Goal: Transaction & Acquisition: Purchase product/service

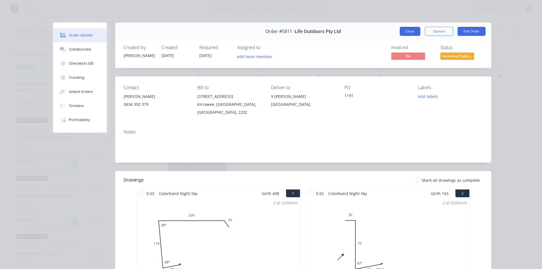
click at [413, 33] on button "Close" at bounding box center [410, 31] width 21 height 9
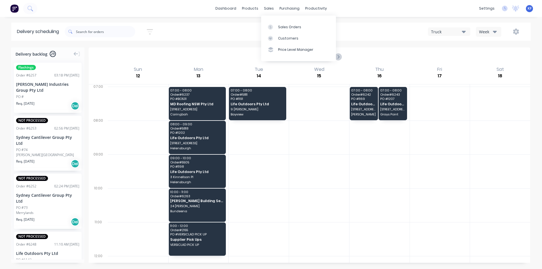
click at [268, 8] on div "sales" at bounding box center [269, 8] width 16 height 8
click at [282, 23] on link "Sales Orders" at bounding box center [298, 26] width 75 height 11
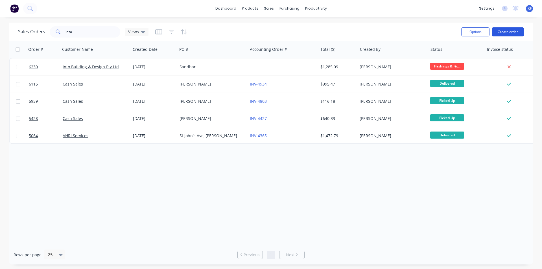
click at [504, 32] on button "Create order" at bounding box center [508, 31] width 32 height 9
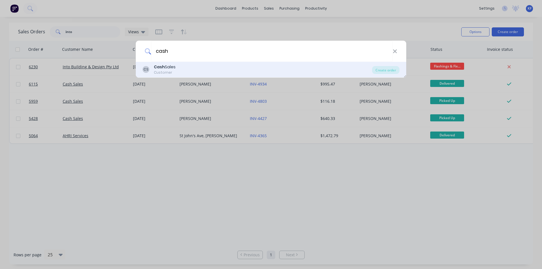
type input "cash"
click at [288, 73] on div "CS Cash Sales Customer" at bounding box center [257, 69] width 229 height 11
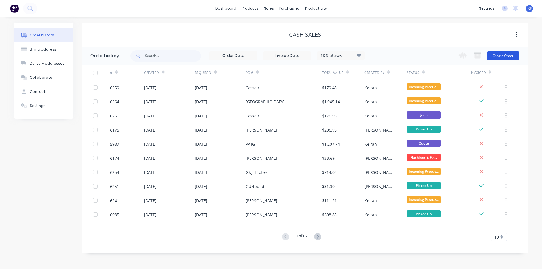
click at [509, 55] on button "Create Order" at bounding box center [502, 55] width 33 height 9
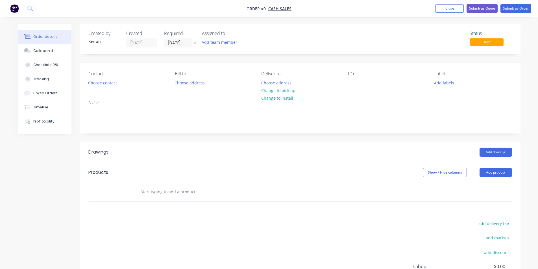
click at [207, 188] on input "text" at bounding box center [196, 191] width 113 height 11
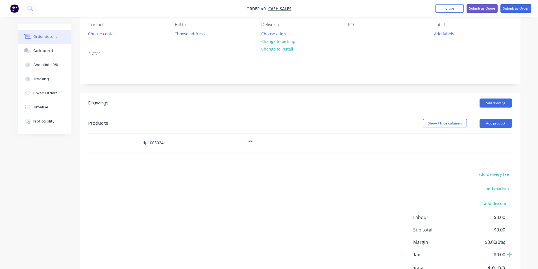
scroll to position [56, 0]
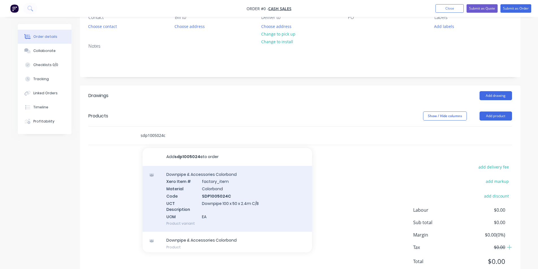
type input "sdp1005024c"
click at [220, 193] on div "Downpipe & Accessories Colorbond Xero Item # factory_item Material Colorbond Co…" at bounding box center [227, 199] width 169 height 66
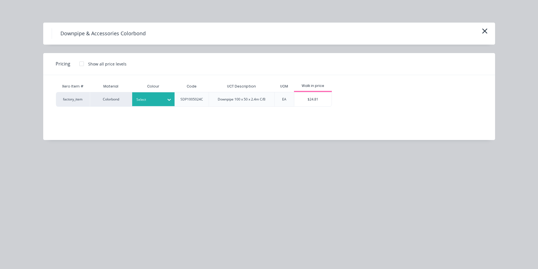
click at [161, 104] on div "Select" at bounding box center [153, 99] width 42 height 14
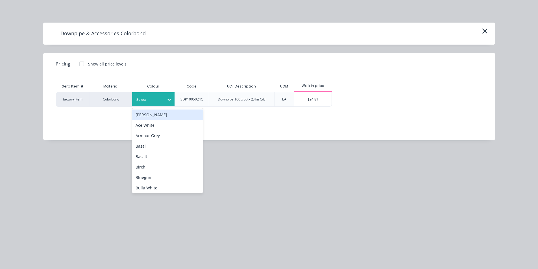
type input "man"
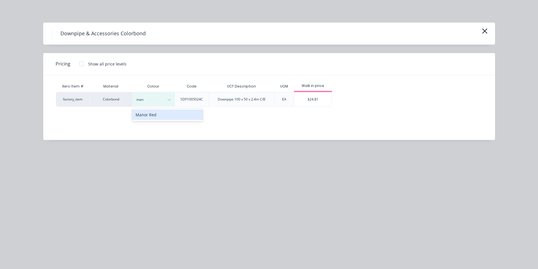
click at [164, 114] on div "Manor Red" at bounding box center [167, 114] width 71 height 10
click at [84, 63] on div at bounding box center [81, 63] width 11 height 11
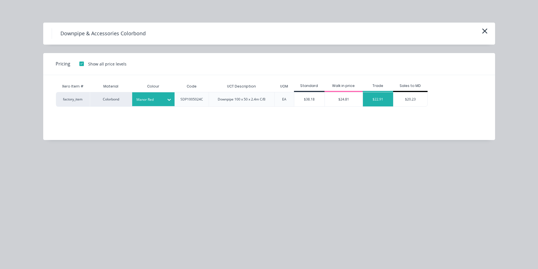
click at [371, 104] on div "$22.91" at bounding box center [378, 99] width 30 height 14
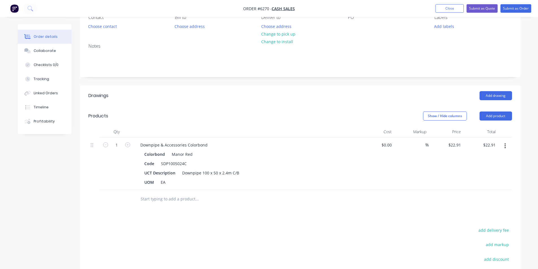
click at [169, 196] on input "text" at bounding box center [196, 198] width 113 height 11
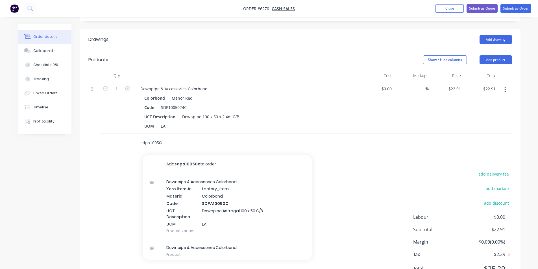
scroll to position [113, 0]
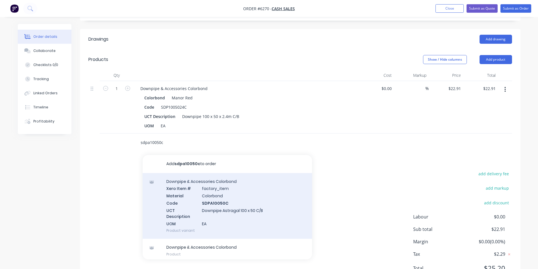
type input "sdpa10050c"
click at [200, 215] on div "Downpipe & Accessories Colorbond Xero Item # factory_item Material Colorbond Co…" at bounding box center [227, 206] width 169 height 66
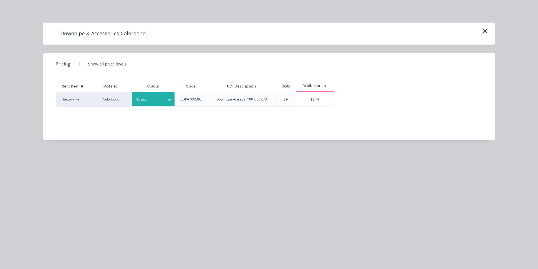
click at [150, 103] on div "Select" at bounding box center [148, 99] width 32 height 7
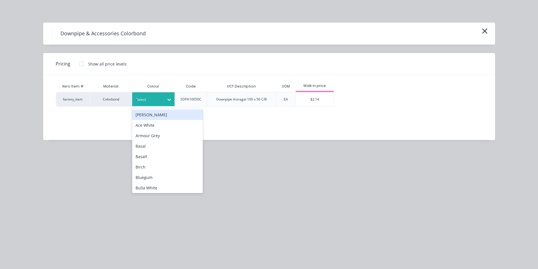
type input "man"
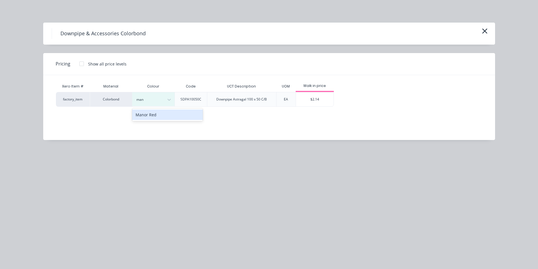
drag, startPoint x: 167, startPoint y: 116, endPoint x: 248, endPoint y: 117, distance: 81.0
click at [167, 117] on div "Manor Red" at bounding box center [167, 114] width 71 height 10
drag, startPoint x: 308, startPoint y: 98, endPoint x: 264, endPoint y: 120, distance: 48.5
click at [308, 98] on div "$2.14" at bounding box center [315, 99] width 38 height 14
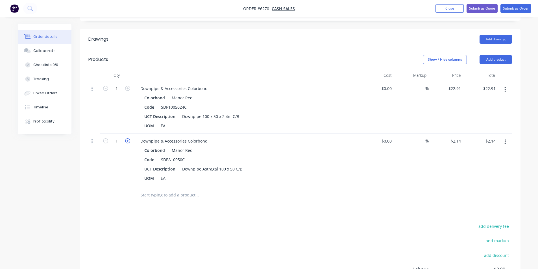
click at [126, 141] on icon "button" at bounding box center [127, 140] width 5 height 5
type input "2"
type input "$4.28"
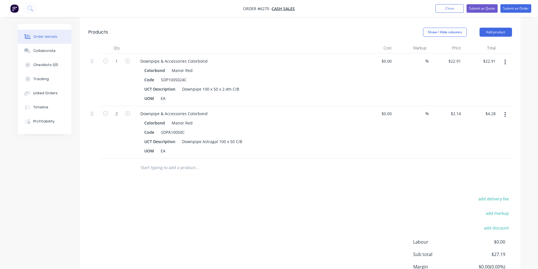
scroll to position [141, 0]
click at [183, 166] on input "text" at bounding box center [196, 166] width 113 height 11
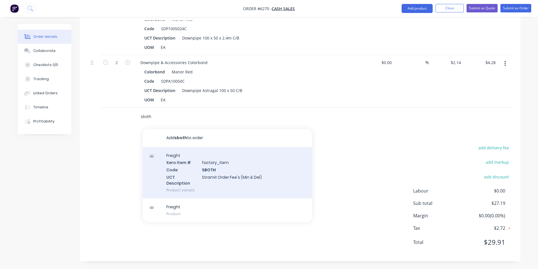
scroll to position [192, 0]
type input "sboth"
click at [232, 179] on div "Freight Xero Item # factory_item Code SBOTH UCT Description Stramit Order Fee's…" at bounding box center [227, 171] width 169 height 51
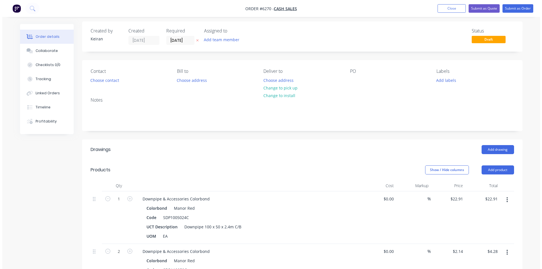
scroll to position [0, 0]
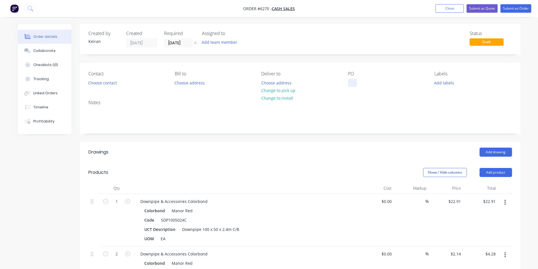
click at [353, 84] on div at bounding box center [352, 83] width 9 height 8
click at [102, 84] on button "Choose contact" at bounding box center [102, 83] width 35 height 8
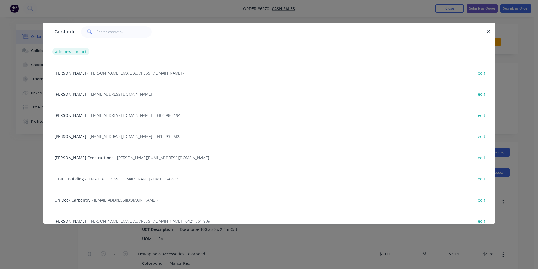
click at [80, 54] on button "add new contact" at bounding box center [70, 52] width 37 height 8
select select "AU"
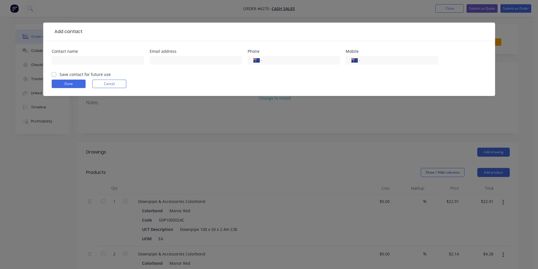
click at [78, 55] on div at bounding box center [98, 63] width 92 height 17
click at [79, 59] on input "text" at bounding box center [98, 60] width 92 height 8
type input "[PERSON_NAME]"
type input "0412 606 103"
click at [58, 82] on button "Done" at bounding box center [69, 84] width 34 height 8
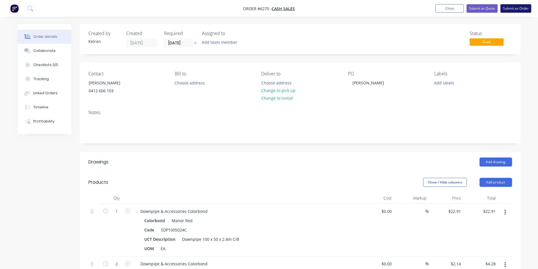
click at [508, 12] on button "Submit as Order" at bounding box center [515, 8] width 31 height 8
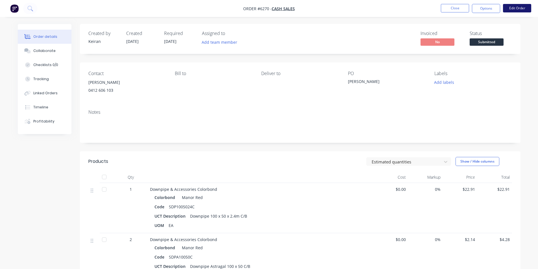
click at [510, 6] on button "Edit Order" at bounding box center [517, 8] width 28 height 8
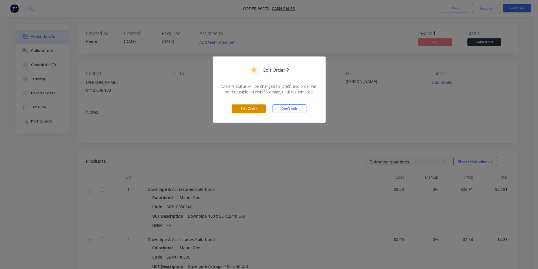
drag, startPoint x: 258, startPoint y: 104, endPoint x: 259, endPoint y: 107, distance: 2.9
click at [258, 104] on div "Edit Order Don't edit" at bounding box center [269, 109] width 112 height 28
click at [259, 109] on button "Edit Order" at bounding box center [249, 108] width 34 height 8
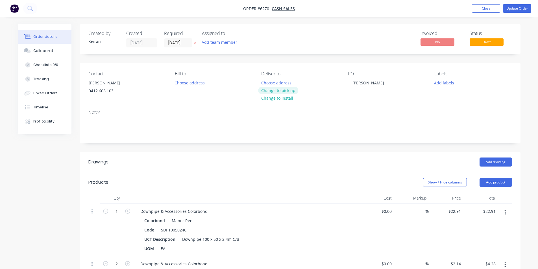
click at [278, 92] on button "Change to pick up" at bounding box center [278, 91] width 40 height 8
click at [181, 43] on input "[DATE]" at bounding box center [178, 43] width 28 height 8
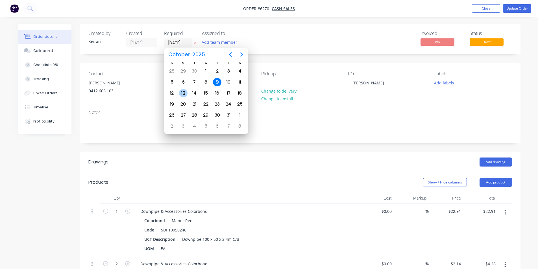
click at [183, 93] on div "13" at bounding box center [183, 93] width 8 height 8
type input "[DATE]"
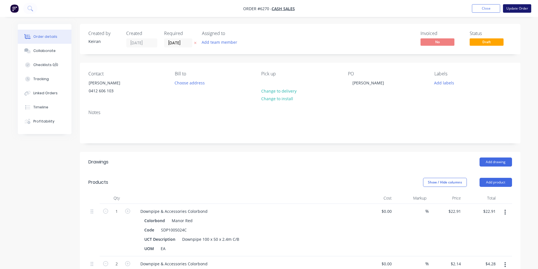
click at [515, 8] on button "Update Order" at bounding box center [517, 8] width 28 height 8
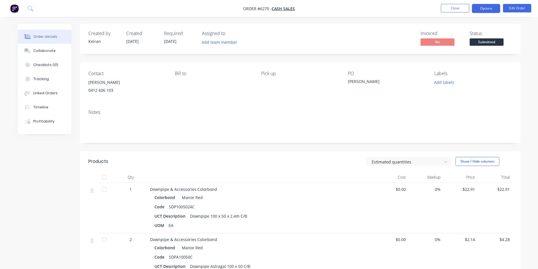
click at [477, 9] on button "Options" at bounding box center [486, 8] width 28 height 9
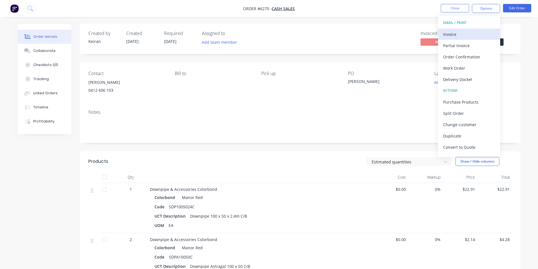
click at [456, 32] on div "Invoice" at bounding box center [469, 34] width 52 height 8
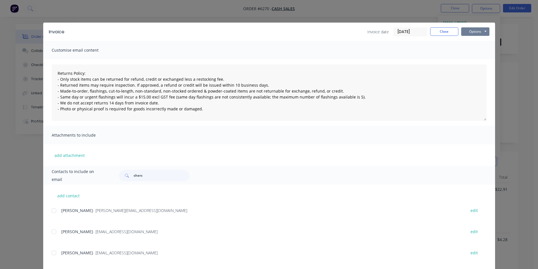
click at [474, 35] on button "Options" at bounding box center [475, 31] width 28 height 8
click at [474, 49] on button "Print" at bounding box center [479, 50] width 36 height 9
type textarea "Returns Policy: - Only stock items can be returned for refund, credit or exchan…"
click at [436, 34] on button "Close" at bounding box center [444, 31] width 28 height 8
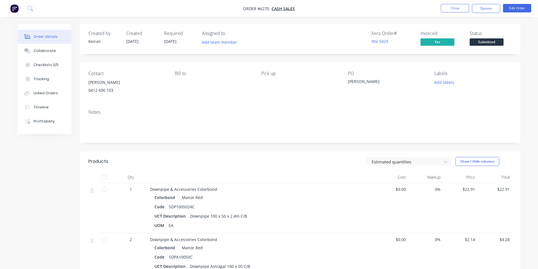
click at [484, 2] on nav "Order #6270 - Cash Sales Close Options Edit Order" at bounding box center [269, 8] width 538 height 17
click at [486, 11] on button "Options" at bounding box center [486, 8] width 28 height 9
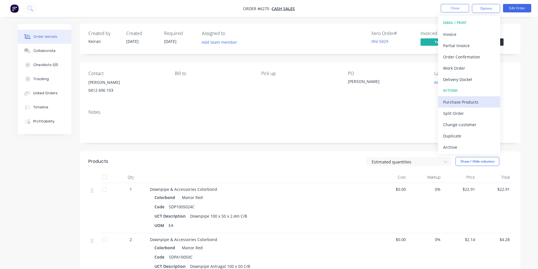
click at [458, 103] on div "Purchase Products" at bounding box center [469, 102] width 52 height 8
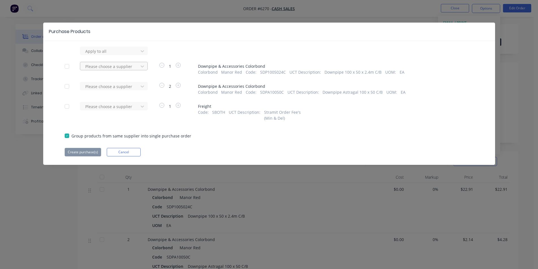
click at [136, 63] on div "Please choose a supplier" at bounding box center [110, 66] width 54 height 8
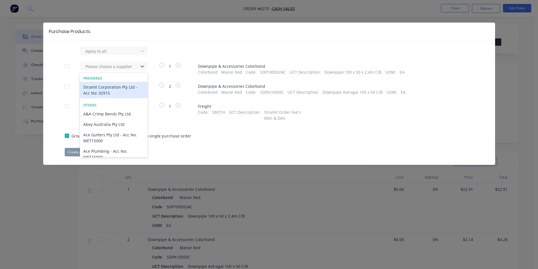
click at [126, 85] on div "Stramit Corporation Pty Ltd - Acc No: 32915" at bounding box center [114, 90] width 68 height 16
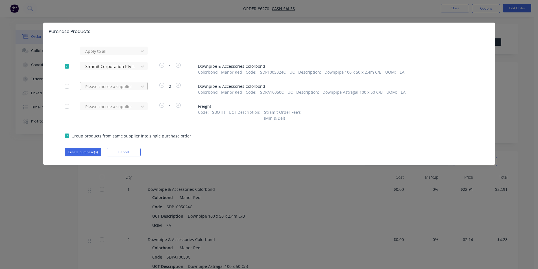
click at [127, 87] on div at bounding box center [110, 86] width 51 height 7
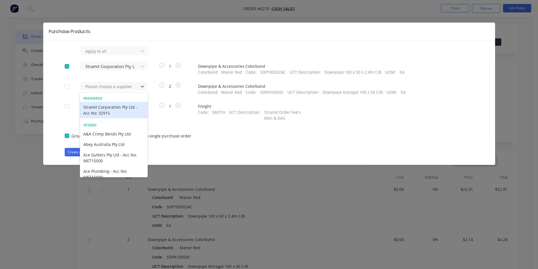
click at [128, 104] on div "Stramit Corporation Pty Ltd - Acc No: 32915" at bounding box center [114, 110] width 68 height 16
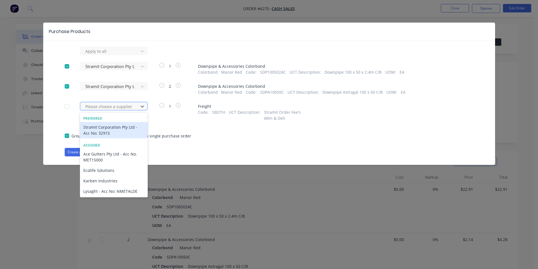
click at [124, 109] on div at bounding box center [110, 106] width 51 height 7
click at [116, 128] on div "Stramit Corporation Pty Ltd - Acc No: 32915" at bounding box center [114, 130] width 68 height 16
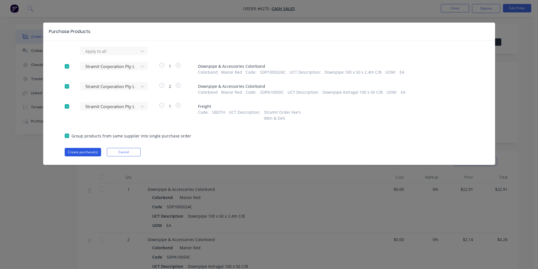
click at [97, 152] on button "Create purchase(s)" at bounding box center [83, 152] width 36 height 8
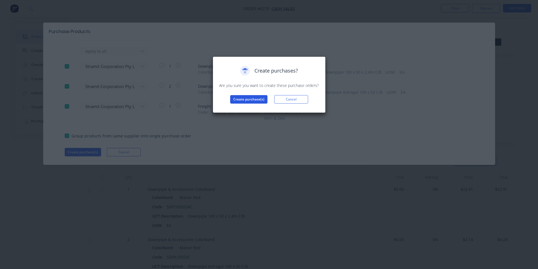
click at [247, 97] on button "Create purchase(s)" at bounding box center [248, 99] width 37 height 8
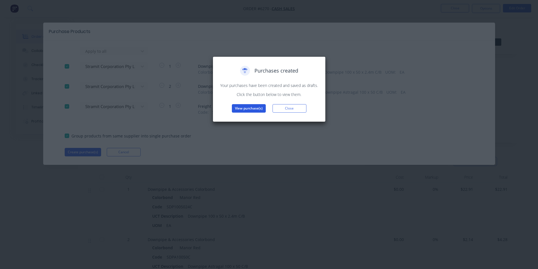
click at [251, 111] on button "View purchase(s)" at bounding box center [249, 108] width 34 height 8
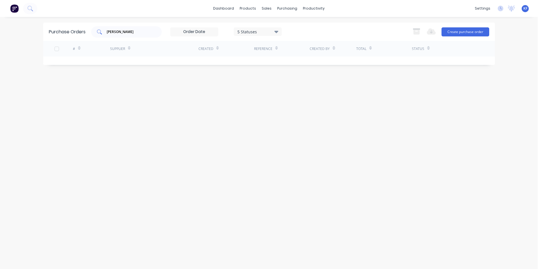
drag, startPoint x: 123, startPoint y: 34, endPoint x: 109, endPoint y: 29, distance: 14.5
click at [110, 29] on div "[PERSON_NAME]" at bounding box center [126, 31] width 71 height 11
type input "r"
click at [176, 68] on div "Stramit Corporation Pty Ltd - Acc No: 32915" at bounding box center [154, 63] width 88 height 14
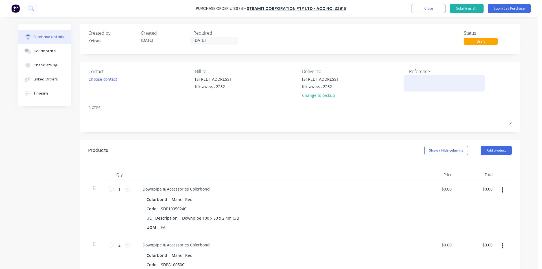
click at [409, 82] on textarea at bounding box center [444, 82] width 71 height 13
click at [411, 82] on textarea at bounding box center [444, 82] width 71 height 13
type textarea "x"
type textarea "G"
type textarea "x"
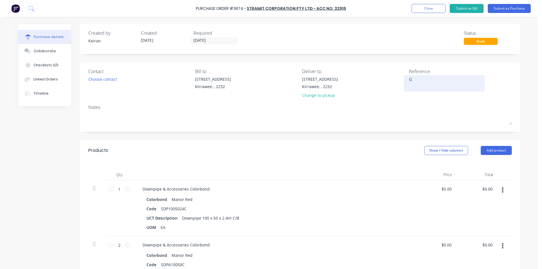
type textarea "G;"
type textarea "x"
type textarea "G;p"
type textarea "x"
type textarea "G;pe"
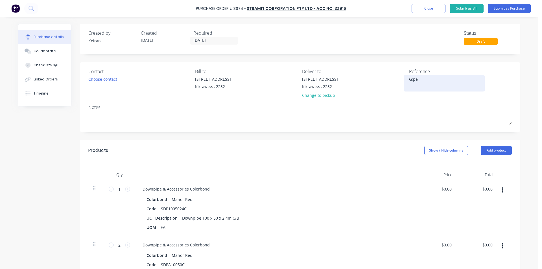
type textarea "x"
type textarea "G;pem"
type textarea "x"
type textarea "G;pe"
type textarea "x"
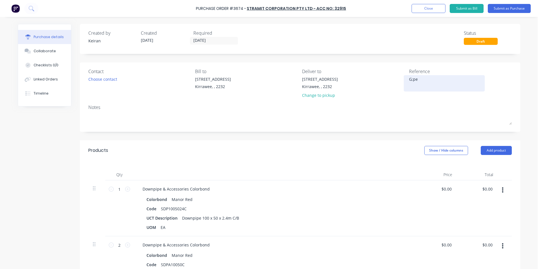
type textarea "G;p"
type textarea "x"
type textarea "G;"
type textarea "x"
type textarea "G"
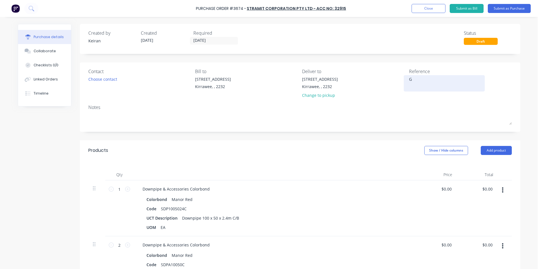
type textarea "x"
type textarea "Gl"
type textarea "x"
type textarea "Gle"
type textarea "x"
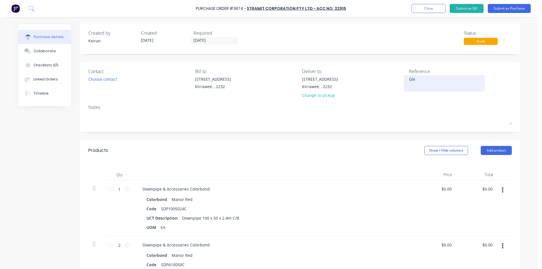
type textarea "[PERSON_NAME]"
type textarea "x"
type textarea "[PERSON_NAME]"
type textarea "x"
type textarea "[PERSON_NAME]"
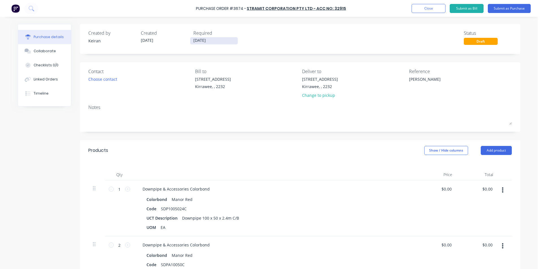
click at [205, 41] on input "[DATE]" at bounding box center [213, 40] width 47 height 7
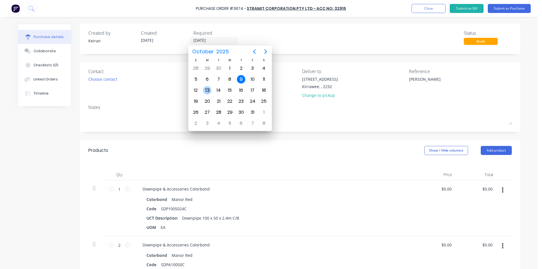
click at [208, 91] on div "13" at bounding box center [207, 90] width 8 height 8
type textarea "x"
type input "[DATE]"
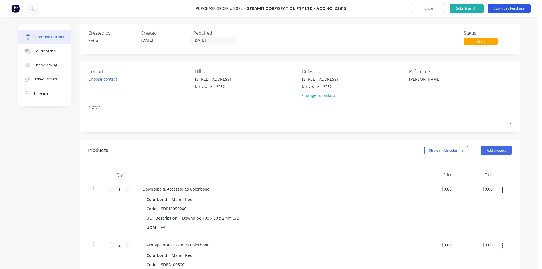
click at [507, 10] on button "Submit as Purchase" at bounding box center [509, 8] width 43 height 9
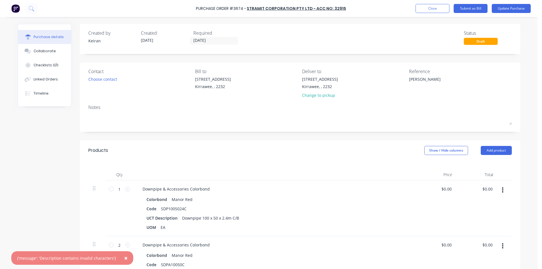
click at [124, 258] on span "×" at bounding box center [125, 258] width 3 height 8
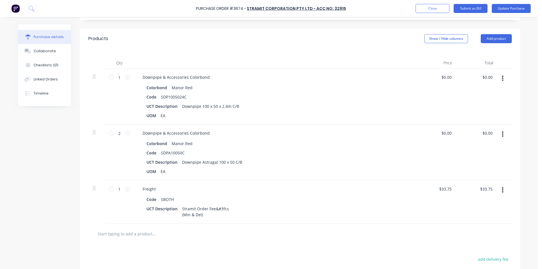
scroll to position [113, 0]
click at [226, 211] on div "Stramit Order Fee&#39;s (Min & Del)" at bounding box center [205, 210] width 51 height 14
type textarea "x"
click at [226, 208] on div "Stramit Order Fee&#39;s (Min & Del)" at bounding box center [205, 210] width 51 height 14
click at [510, 10] on button "Update Purchase" at bounding box center [511, 8] width 39 height 9
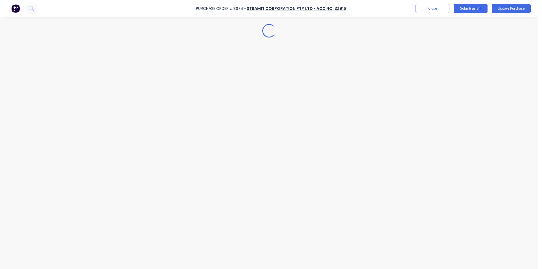
scroll to position [0, 0]
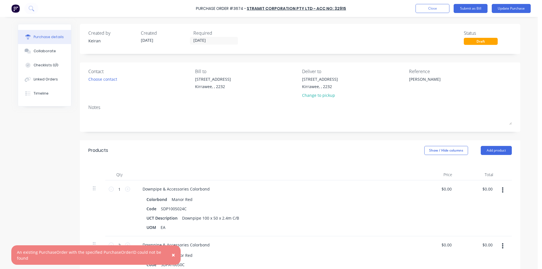
click at [174, 256] on span "×" at bounding box center [173, 255] width 3 height 8
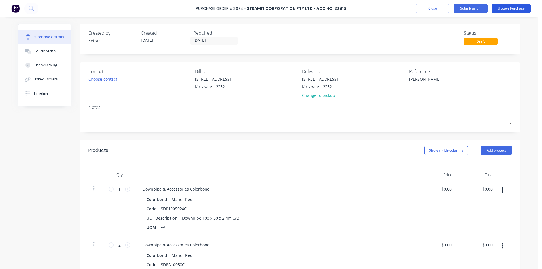
click at [507, 11] on button "Update Purchase" at bounding box center [511, 8] width 39 height 9
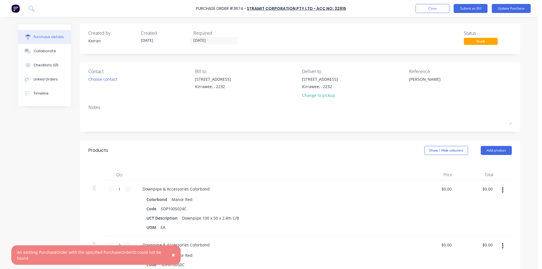
click at [168, 257] on button "×" at bounding box center [173, 255] width 15 height 14
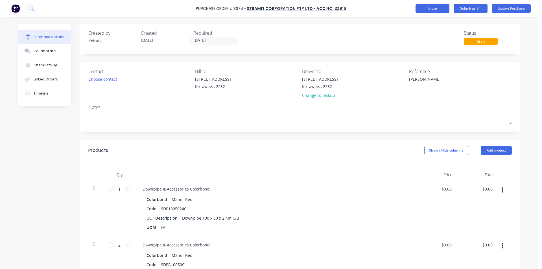
click at [433, 9] on button "Close" at bounding box center [432, 8] width 34 height 9
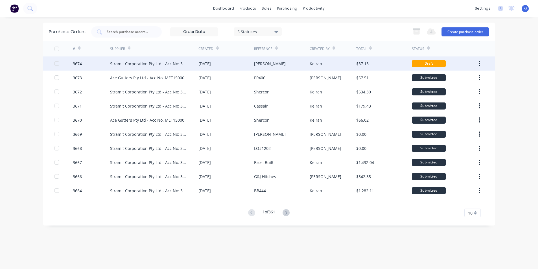
click at [305, 63] on div "[PERSON_NAME]" at bounding box center [282, 63] width 56 height 14
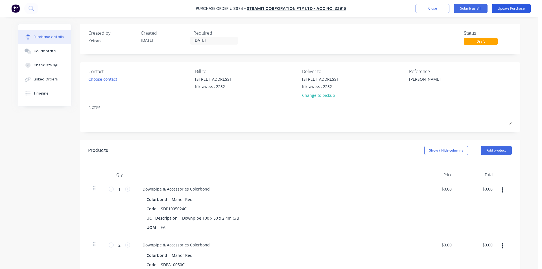
click at [508, 9] on button "Update Purchase" at bounding box center [511, 8] width 39 height 9
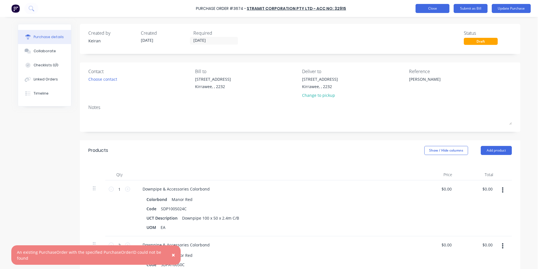
type textarea "x"
click at [427, 5] on button "Close" at bounding box center [432, 8] width 34 height 9
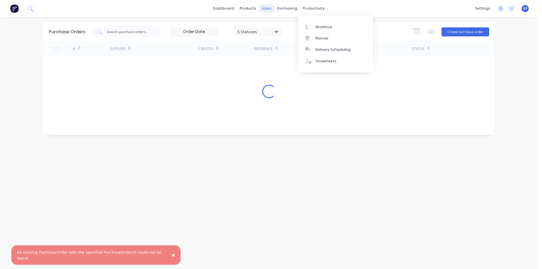
click at [261, 8] on div "sales" at bounding box center [267, 8] width 16 height 8
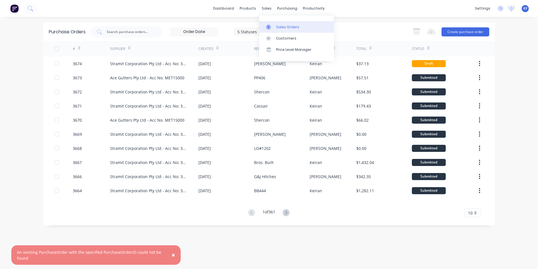
click at [278, 24] on link "Sales Orders" at bounding box center [296, 26] width 75 height 11
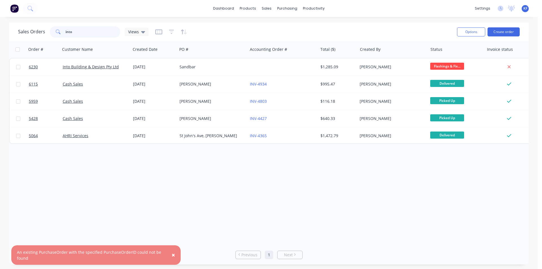
drag, startPoint x: 89, startPoint y: 32, endPoint x: 35, endPoint y: 31, distance: 53.6
click at [38, 32] on div "Sales Orders into Views" at bounding box center [83, 31] width 130 height 11
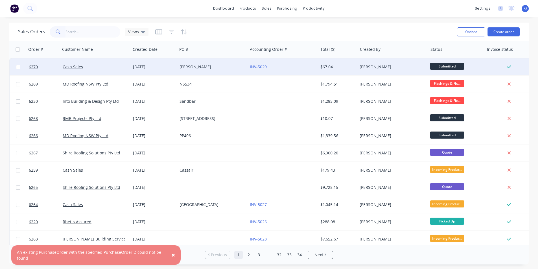
click at [287, 70] on div "INV-5029" at bounding box center [282, 66] width 70 height 17
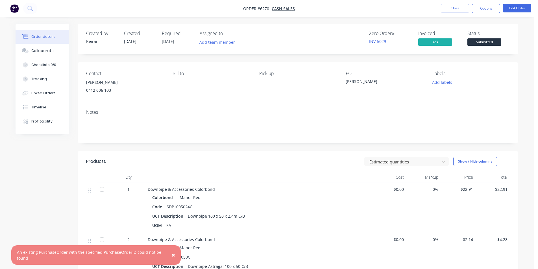
click at [175, 254] on span "×" at bounding box center [173, 255] width 3 height 8
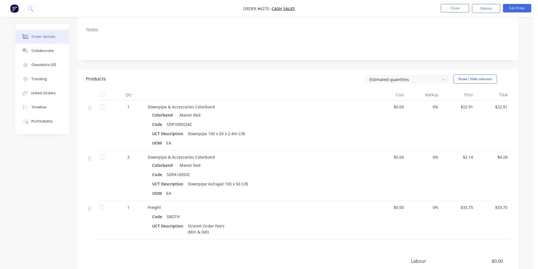
scroll to position [141, 0]
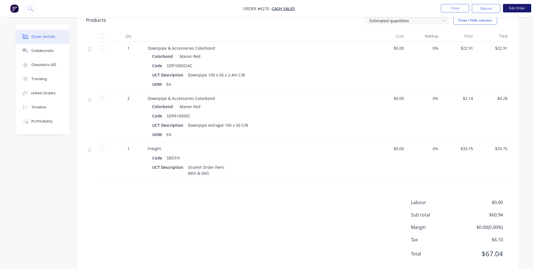
click at [515, 6] on button "Edit Order" at bounding box center [517, 8] width 28 height 8
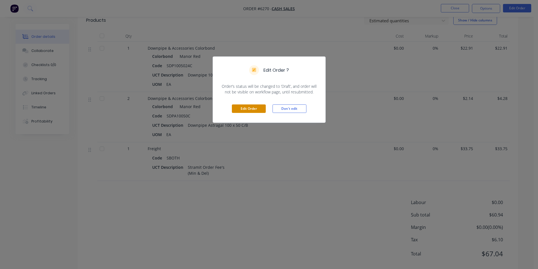
click at [261, 113] on button "Edit Order" at bounding box center [249, 108] width 34 height 8
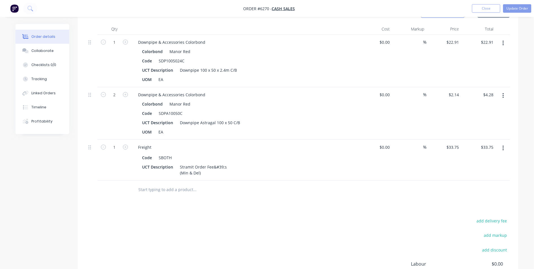
scroll to position [169, 0]
drag, startPoint x: 223, startPoint y: 168, endPoint x: 213, endPoint y: 166, distance: 10.1
click at [213, 166] on div "Stramit Order Fee&#39;s (Min & Del)" at bounding box center [202, 170] width 51 height 14
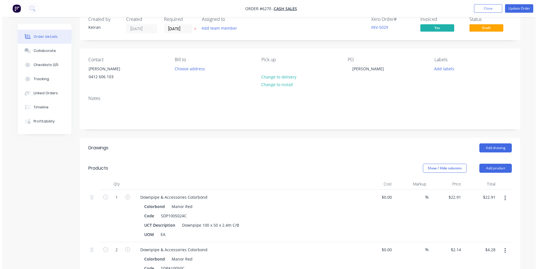
scroll to position [0, 0]
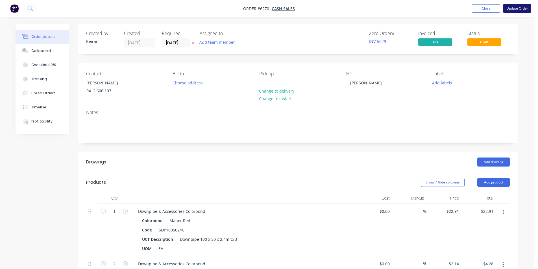
click at [521, 9] on button "Update Order" at bounding box center [517, 8] width 28 height 8
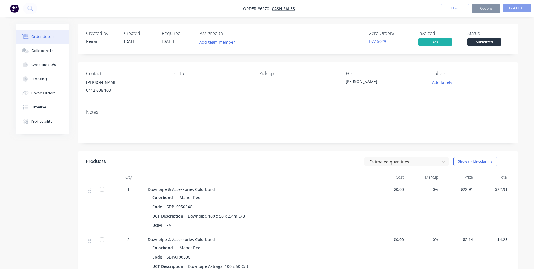
click at [488, 6] on button "Options" at bounding box center [486, 8] width 28 height 9
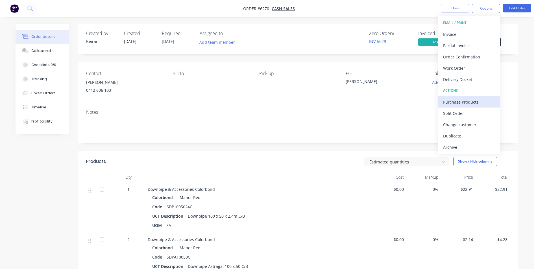
click at [466, 101] on div "Purchase Products" at bounding box center [469, 102] width 52 height 8
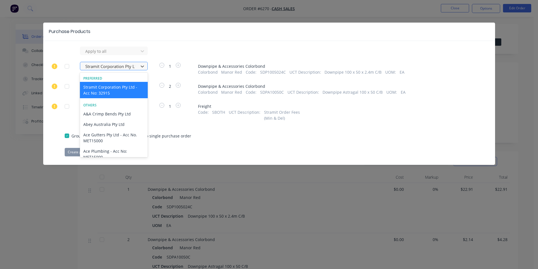
click at [128, 67] on div at bounding box center [110, 66] width 51 height 7
click at [67, 69] on div at bounding box center [66, 66] width 11 height 11
click at [68, 87] on div at bounding box center [66, 86] width 11 height 11
click at [69, 103] on div at bounding box center [66, 106] width 11 height 11
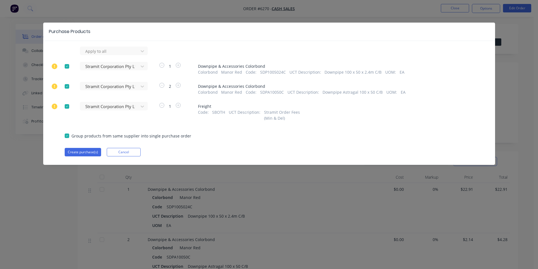
click at [62, 125] on div "Apply to all Stramit Corporation Pty Ltd - Acc No: 32915 1 Downpipe & Accessori…" at bounding box center [268, 102] width 451 height 110
click at [79, 154] on button "Create purchase(s)" at bounding box center [83, 152] width 36 height 8
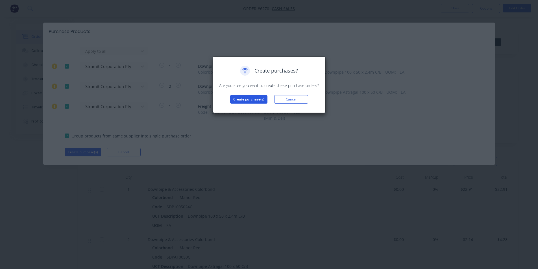
click at [234, 96] on button "Create purchase(s)" at bounding box center [248, 99] width 37 height 8
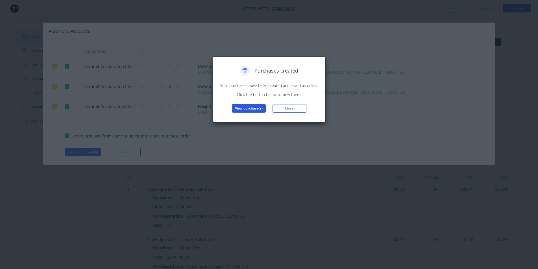
click at [255, 107] on button "View purchase(s)" at bounding box center [249, 108] width 34 height 8
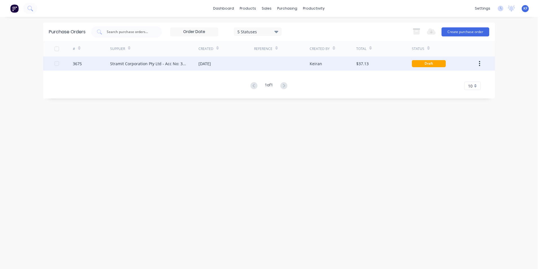
click at [240, 67] on div "[DATE]" at bounding box center [226, 63] width 56 height 14
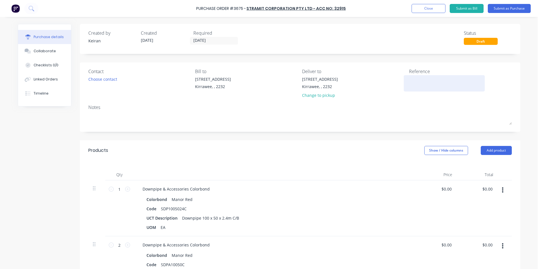
click at [426, 81] on textarea at bounding box center [444, 82] width 71 height 13
type textarea "x"
type textarea "G"
type textarea "x"
type textarea "Gl"
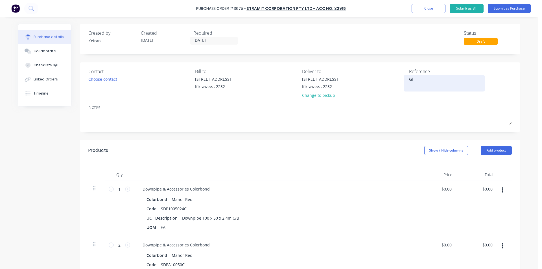
type textarea "x"
type textarea "Gle"
type textarea "x"
type textarea "[PERSON_NAME]"
type textarea "x"
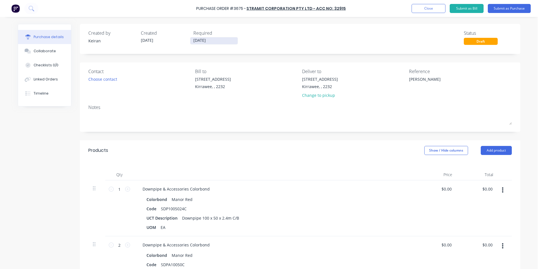
type textarea "[PERSON_NAME]"
type textarea "x"
type textarea "[PERSON_NAME]"
click at [205, 43] on input "[DATE]" at bounding box center [213, 40] width 47 height 7
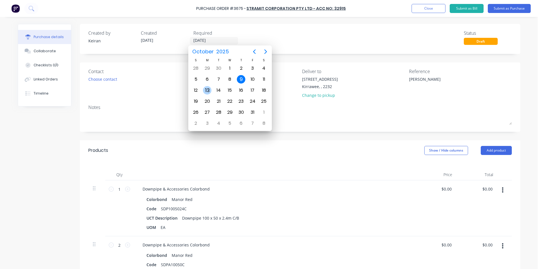
click at [210, 91] on div "13" at bounding box center [207, 90] width 8 height 8
type textarea "x"
type input "[DATE]"
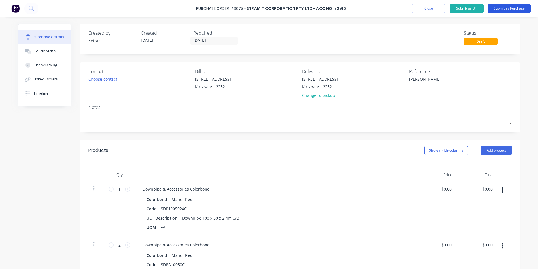
click at [530, 9] on button "Submit as Purchase" at bounding box center [509, 8] width 43 height 9
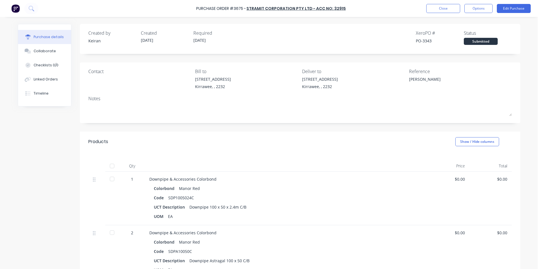
drag, startPoint x: 475, startPoint y: 10, endPoint x: 471, endPoint y: 16, distance: 6.7
click at [475, 10] on button "Options" at bounding box center [478, 8] width 28 height 9
click at [466, 23] on div "Print / Email" at bounding box center [465, 23] width 43 height 8
click at [464, 43] on div "Without pricing" at bounding box center [465, 45] width 43 height 8
type textarea "x"
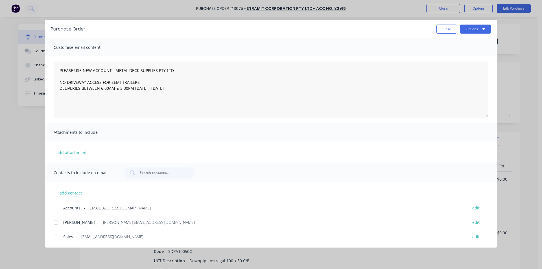
click at [57, 234] on div at bounding box center [55, 236] width 11 height 11
type textarea "PLEASE USE NEW ACCOUNT - METAL DECK SUPPLIES PTY LTD NO DRIVEWAY ACCESS FOR SEM…"
click at [477, 32] on button "Options" at bounding box center [475, 29] width 31 height 9
click at [472, 69] on div "Email" at bounding box center [463, 66] width 43 height 8
type textarea "x"
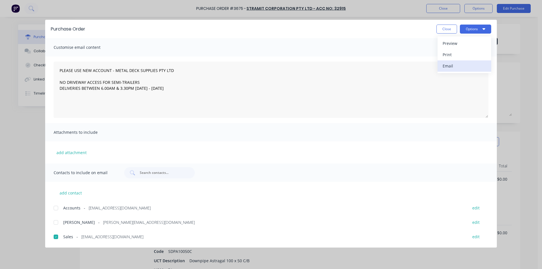
type textarea "PLEASE USE NEW ACCOUNT - METAL DECK SUPPLIES PTY LTD NO DRIVEWAY ACCESS FOR SEM…"
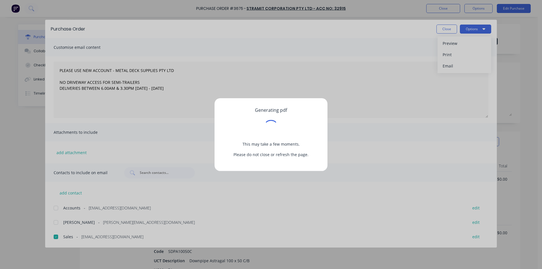
type textarea "x"
type textarea "PLEASE USE NEW ACCOUNT - METAL DECK SUPPLIES PTY LTD NO DRIVEWAY ACCESS FOR SEM…"
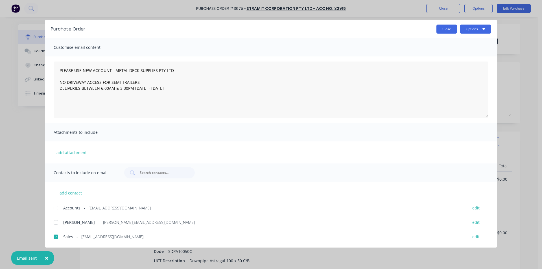
click at [446, 28] on button "Close" at bounding box center [446, 29] width 21 height 9
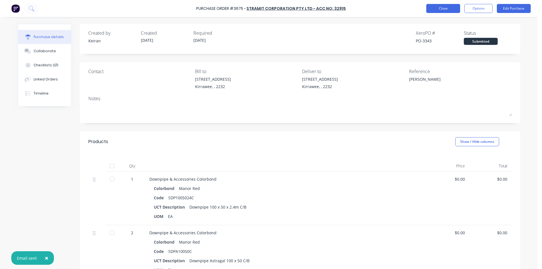
click at [435, 11] on button "Close" at bounding box center [443, 8] width 34 height 9
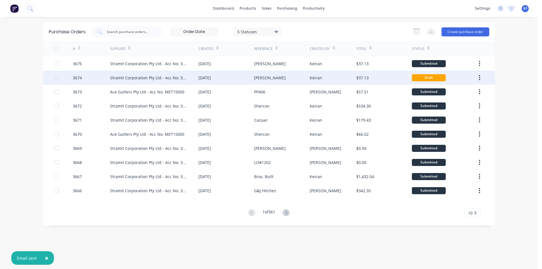
click at [479, 76] on icon "button" at bounding box center [479, 77] width 1 height 6
drag, startPoint x: 464, startPoint y: 95, endPoint x: 479, endPoint y: 79, distance: 21.8
click at [479, 80] on icon "button" at bounding box center [479, 77] width 1 height 5
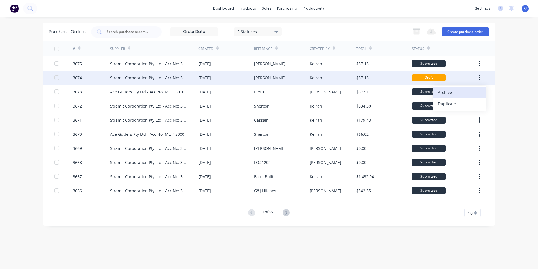
click at [463, 91] on div "Archive" at bounding box center [459, 92] width 43 height 8
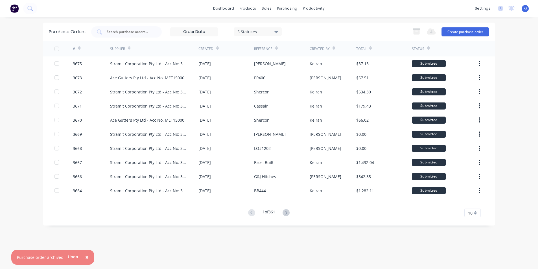
drag, startPoint x: 83, startPoint y: 258, endPoint x: 108, endPoint y: 266, distance: 26.3
click at [83, 258] on button "×" at bounding box center [87, 258] width 15 height 14
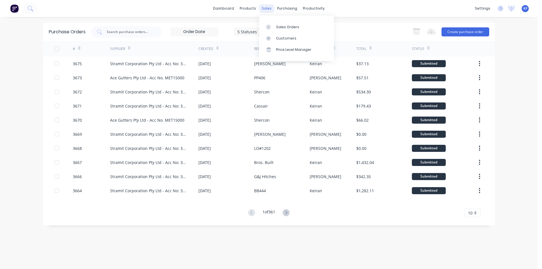
click at [269, 11] on div "sales" at bounding box center [267, 8] width 16 height 8
click at [279, 26] on div "Sales Orders" at bounding box center [287, 27] width 23 height 5
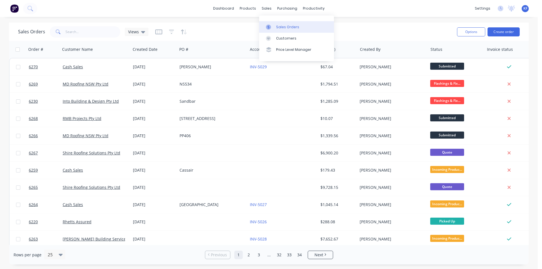
click at [276, 26] on div "Sales Orders" at bounding box center [287, 27] width 23 height 5
click at [241, 10] on div "products" at bounding box center [248, 8] width 22 height 8
click at [251, 23] on link "Product Catalogue" at bounding box center [275, 26] width 75 height 11
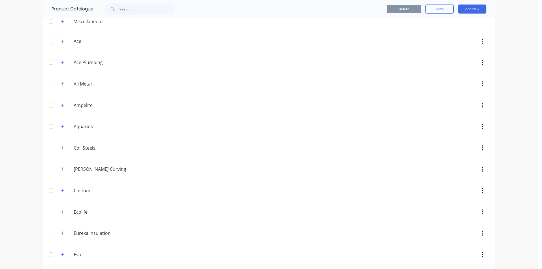
scroll to position [141, 0]
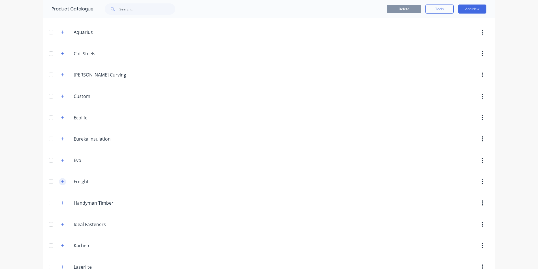
click at [59, 184] on button "button" at bounding box center [62, 181] width 7 height 7
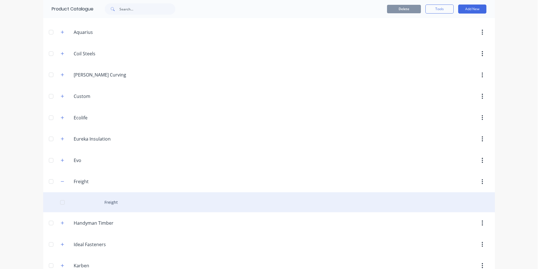
click at [110, 196] on div "Freight" at bounding box center [268, 202] width 451 height 20
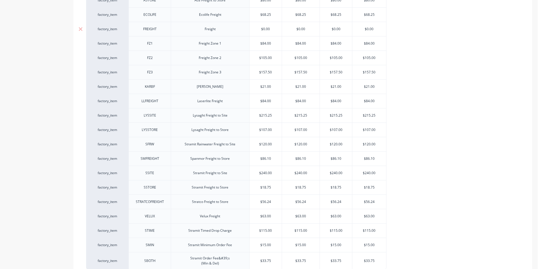
type textarea "x"
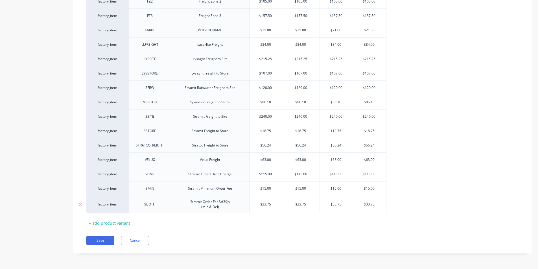
click at [220, 202] on div "Stramit Order Fee&#39;s (Min & Del)" at bounding box center [210, 204] width 49 height 12
click at [229, 202] on div "Stramit Order Fee&#39;s (Min & Del)" at bounding box center [210, 204] width 49 height 12
click at [104, 241] on button "Save" at bounding box center [100, 240] width 28 height 9
type textarea "x"
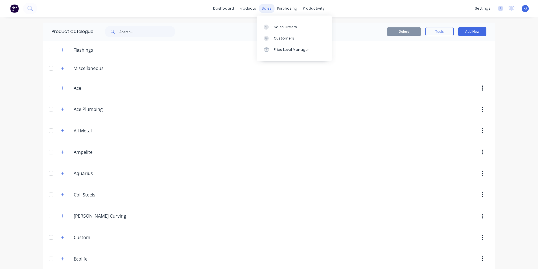
click at [269, 7] on div "sales" at bounding box center [267, 8] width 16 height 8
click at [277, 26] on div "Sales Orders" at bounding box center [285, 27] width 23 height 5
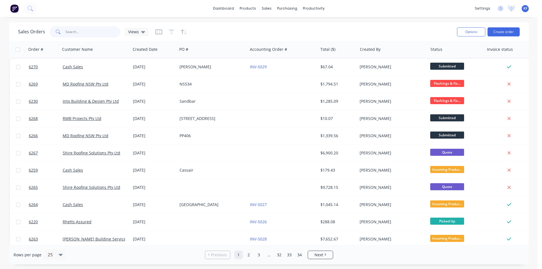
click at [87, 33] on input "text" at bounding box center [92, 31] width 55 height 11
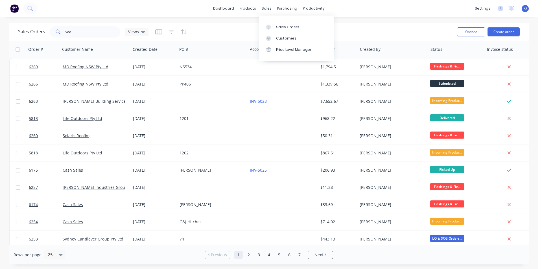
drag, startPoint x: 279, startPoint y: 25, endPoint x: 209, endPoint y: 36, distance: 70.8
click at [279, 25] on div "Sales Orders" at bounding box center [287, 27] width 23 height 5
drag, startPoint x: 75, startPoint y: 32, endPoint x: 58, endPoint y: 30, distance: 17.6
click at [59, 30] on div "vec" at bounding box center [85, 31] width 71 height 11
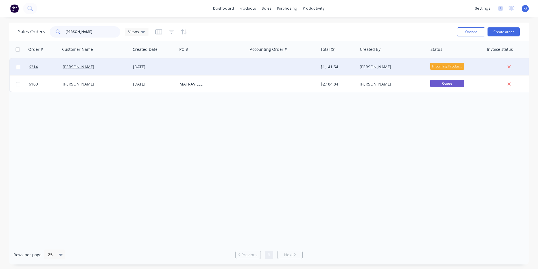
type input "[PERSON_NAME]"
click at [177, 66] on div at bounding box center [212, 66] width 70 height 17
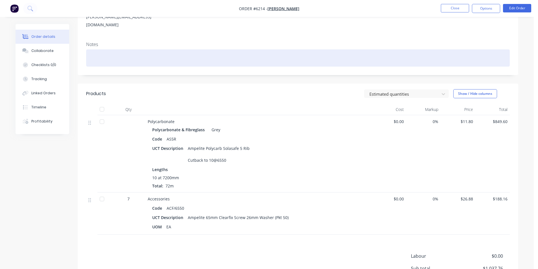
scroll to position [141, 0]
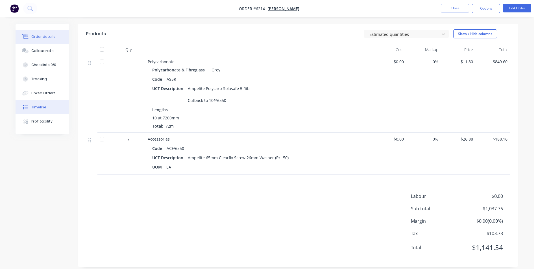
click at [45, 111] on button "Timeline" at bounding box center [43, 107] width 54 height 14
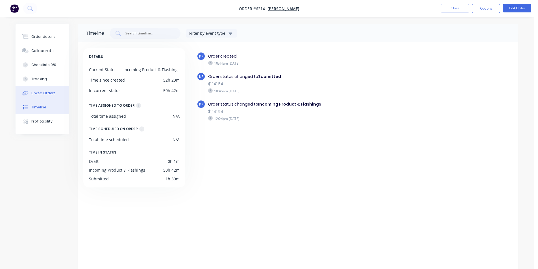
click at [45, 96] on button "Linked Orders" at bounding box center [43, 93] width 54 height 14
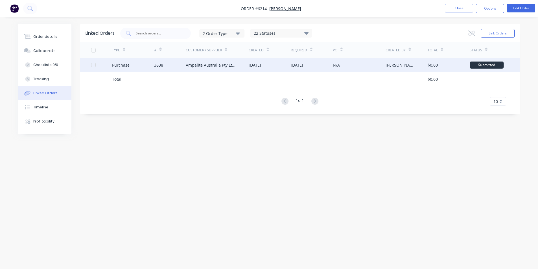
click at [207, 65] on div "Ampelite Australia Pty Ltd - Acc No: METSUP" at bounding box center [212, 65] width 52 height 6
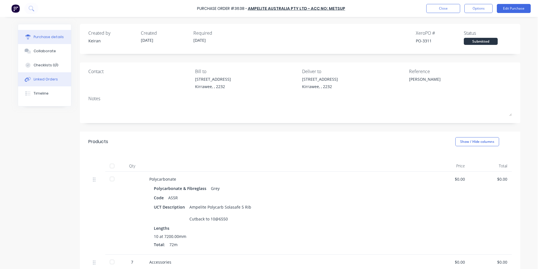
click at [41, 77] on div "Linked Orders" at bounding box center [46, 79] width 24 height 5
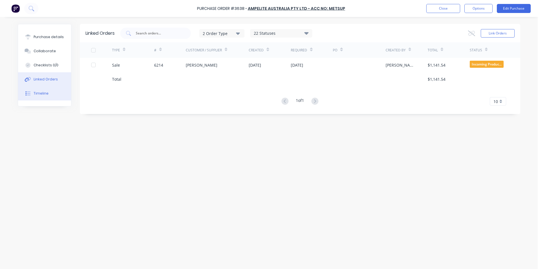
click at [49, 92] on button "Timeline" at bounding box center [44, 93] width 53 height 14
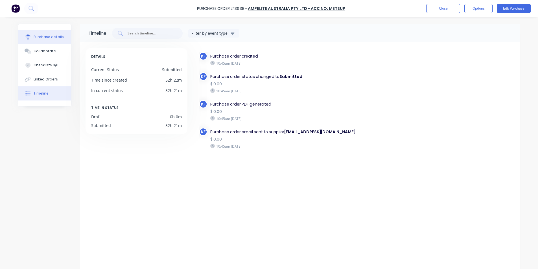
click at [51, 37] on div "Purchase details" at bounding box center [49, 36] width 30 height 5
type textarea "x"
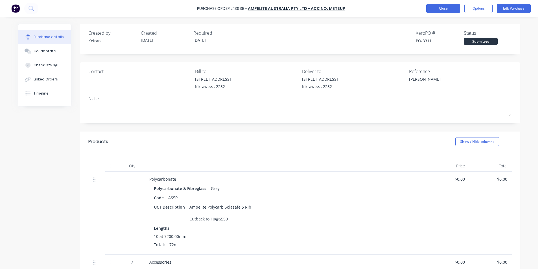
click at [435, 7] on button "Close" at bounding box center [443, 8] width 34 height 9
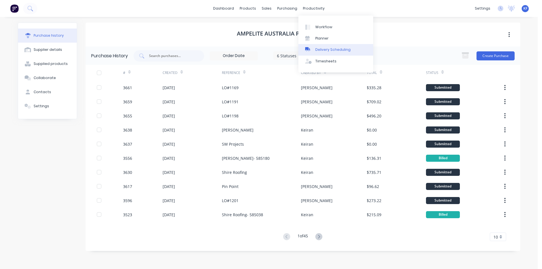
click at [332, 47] on div "Delivery Scheduling" at bounding box center [332, 49] width 35 height 5
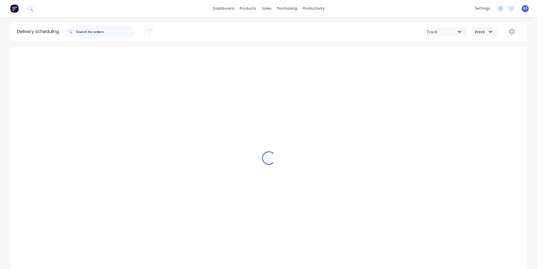
click at [96, 32] on input "text" at bounding box center [105, 31] width 59 height 11
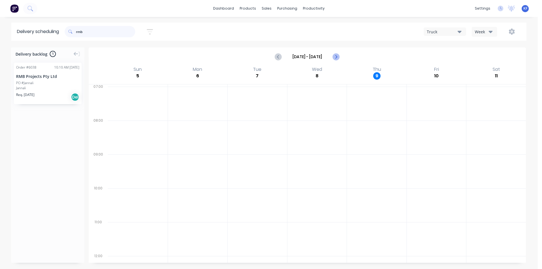
type input "rmb"
click at [336, 59] on icon "Next page" at bounding box center [335, 56] width 7 height 7
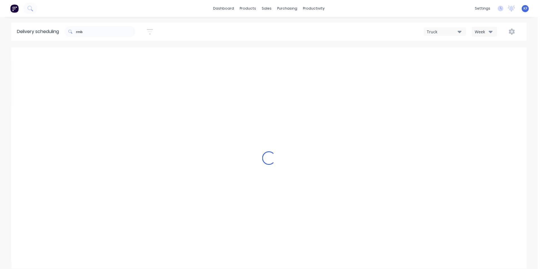
type input "[DATE] - [DATE]"
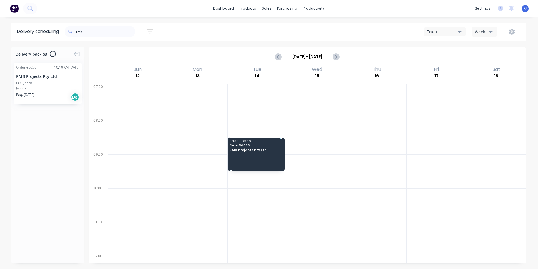
drag, startPoint x: 46, startPoint y: 93, endPoint x: 253, endPoint y: 140, distance: 212.1
drag, startPoint x: 25, startPoint y: 33, endPoint x: 15, endPoint y: 31, distance: 9.7
click at [15, 31] on header "Delivery scheduling rmb Sort by Most recent Created date Required date Order nu…" at bounding box center [268, 32] width 515 height 18
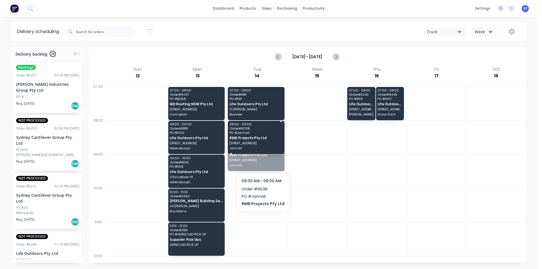
drag, startPoint x: 264, startPoint y: 163, endPoint x: 262, endPoint y: 158, distance: 5.2
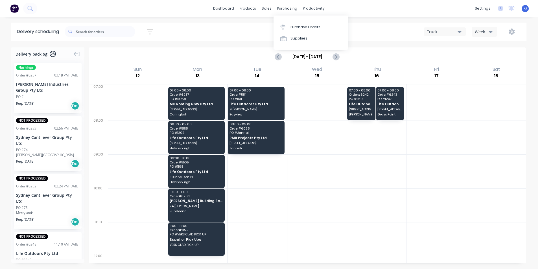
drag, startPoint x: 281, startPoint y: 11, endPoint x: 286, endPoint y: 17, distance: 7.7
click at [281, 11] on div "purchasing" at bounding box center [287, 8] width 26 height 8
click at [292, 25] on div "Purchase Orders" at bounding box center [305, 27] width 30 height 5
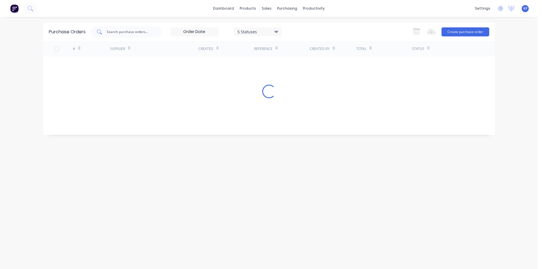
click at [122, 29] on input "text" at bounding box center [129, 32] width 47 height 6
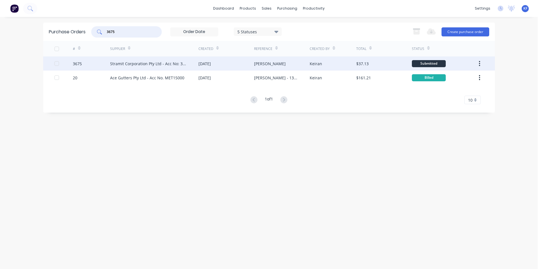
type input "3675"
click at [190, 67] on div "Stramit Corporation Pty Ltd - Acc No: 32915" at bounding box center [154, 63] width 88 height 14
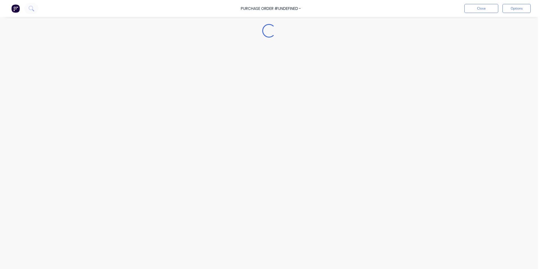
type textarea "x"
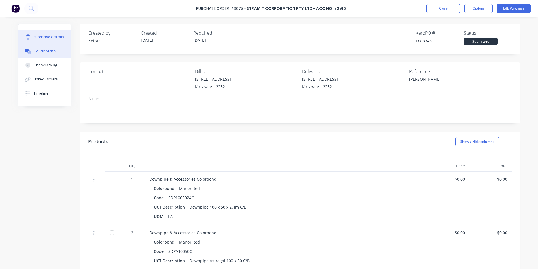
click at [49, 51] on div "Collaborate" at bounding box center [45, 51] width 22 height 5
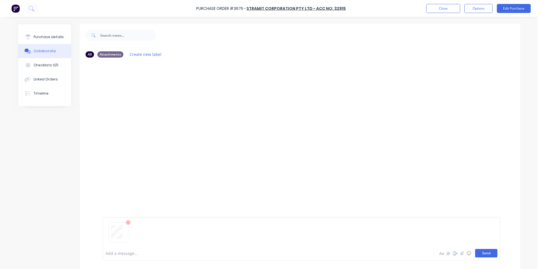
drag, startPoint x: 482, startPoint y: 251, endPoint x: 176, endPoint y: 200, distance: 309.9
click at [481, 251] on button "Send" at bounding box center [486, 253] width 22 height 8
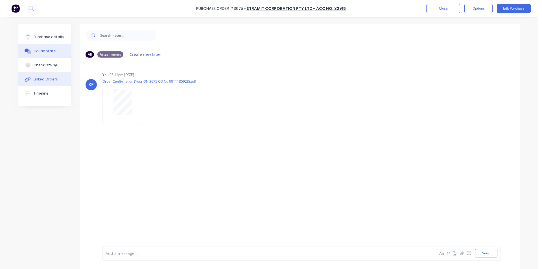
click at [34, 75] on button "Linked Orders" at bounding box center [44, 79] width 53 height 14
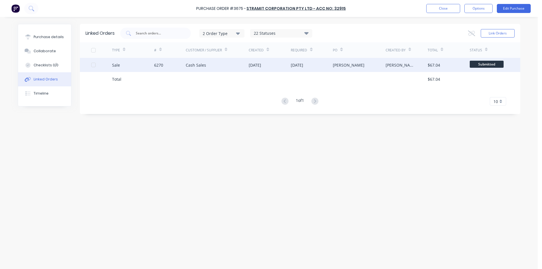
click at [487, 67] on span "Submitted" at bounding box center [487, 64] width 34 height 7
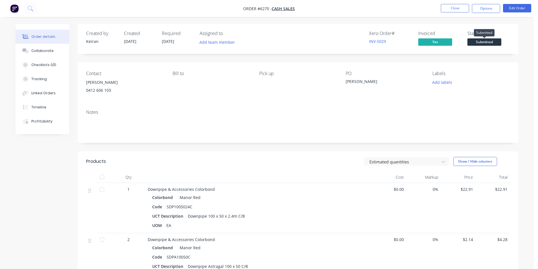
click at [491, 40] on span "Submitted" at bounding box center [484, 41] width 34 height 7
click at [486, 44] on span "Submitted" at bounding box center [484, 41] width 34 height 7
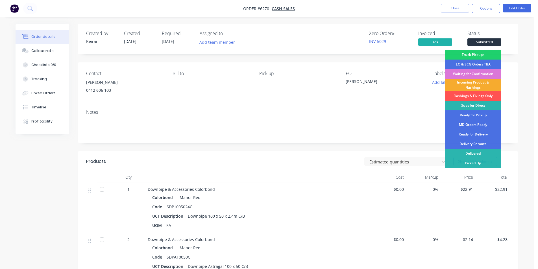
click at [477, 84] on div "Incoming Product & Flashings" at bounding box center [472, 85] width 56 height 12
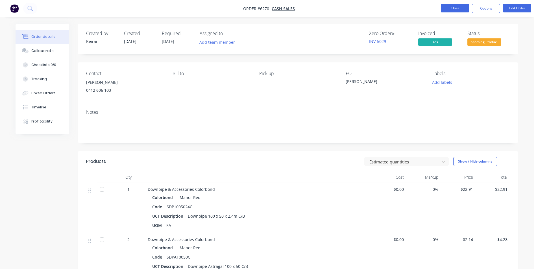
click at [459, 10] on button "Close" at bounding box center [454, 8] width 28 height 8
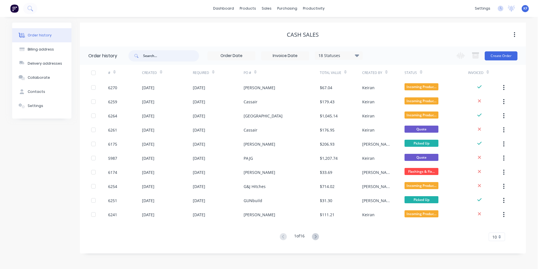
click at [146, 54] on input "text" at bounding box center [171, 55] width 56 height 11
type input "cope"
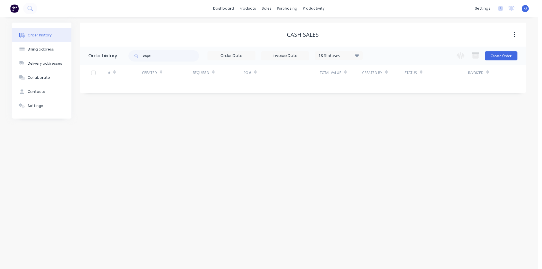
drag, startPoint x: 357, startPoint y: 56, endPoint x: 358, endPoint y: 61, distance: 5.4
click at [358, 56] on icon at bounding box center [356, 55] width 4 height 3
click at [376, 127] on div "All" at bounding box center [350, 123] width 71 height 11
click at [378, 122] on div "All" at bounding box center [350, 123] width 71 height 11
click at [385, 120] on label at bounding box center [385, 120] width 0 height 0
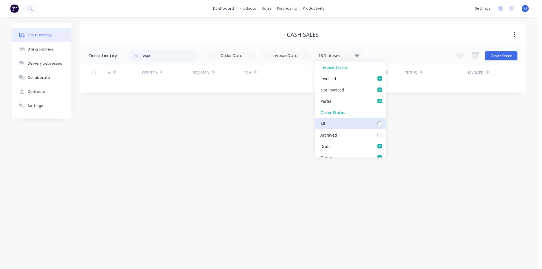
click at [385, 122] on input "checkbox" at bounding box center [387, 122] width 5 height 5
checkbox input "true"
drag, startPoint x: 403, startPoint y: 25, endPoint x: 385, endPoint y: 32, distance: 18.4
click at [402, 25] on div "Cash Sales" at bounding box center [303, 35] width 446 height 24
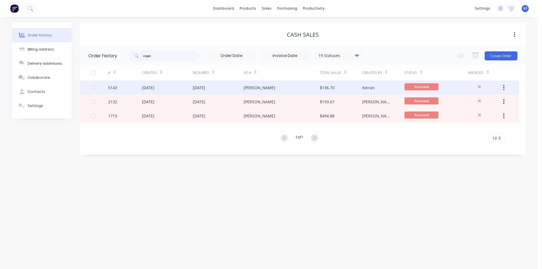
click at [250, 87] on div "[PERSON_NAME]" at bounding box center [260, 88] width 32 height 6
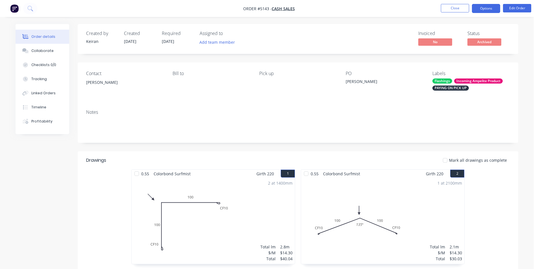
click at [483, 9] on button "Options" at bounding box center [486, 8] width 28 height 9
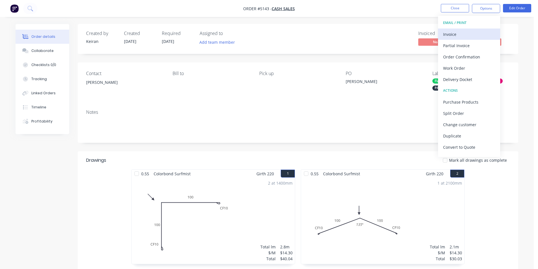
click at [465, 33] on div "Invoice" at bounding box center [469, 34] width 52 height 8
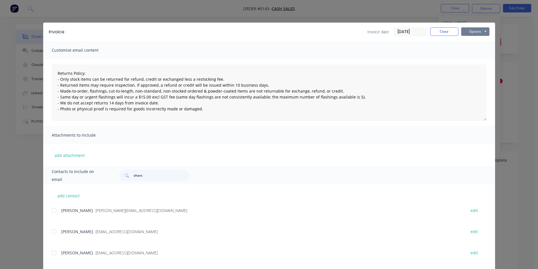
click at [479, 28] on button "Options" at bounding box center [475, 31] width 28 height 8
click at [472, 50] on button "Print" at bounding box center [479, 50] width 36 height 9
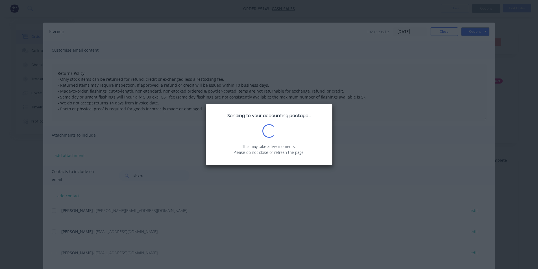
type textarea "Returns Policy: - Only stock items can be returned for refund, credit or exchan…"
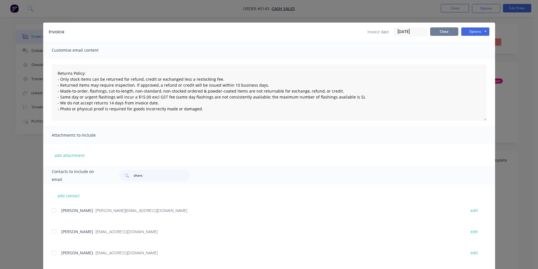
click at [441, 32] on button "Close" at bounding box center [444, 31] width 28 height 8
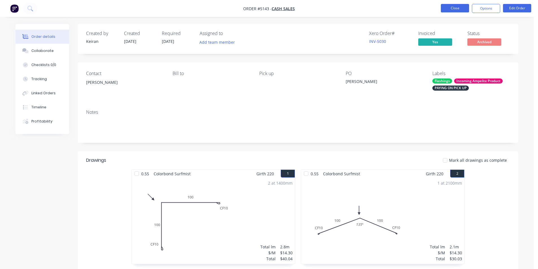
click at [453, 12] on button "Close" at bounding box center [454, 8] width 28 height 8
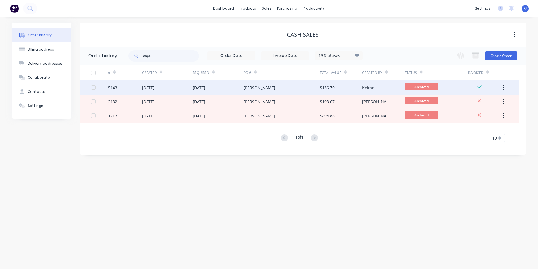
drag, startPoint x: 504, startPoint y: 87, endPoint x: 501, endPoint y: 92, distance: 5.3
click at [504, 87] on icon "button" at bounding box center [503, 87] width 1 height 6
click at [484, 104] on div "Unarchive" at bounding box center [483, 102] width 43 height 8
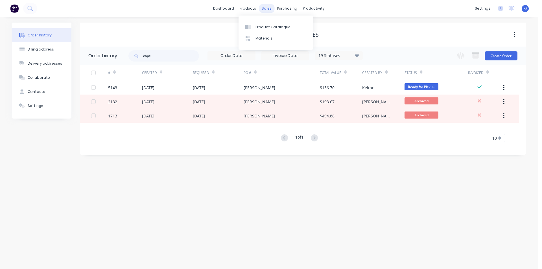
click at [263, 7] on div "sales" at bounding box center [267, 8] width 16 height 8
click at [268, 10] on div "sales" at bounding box center [267, 8] width 16 height 8
click at [276, 25] on div "Sales Orders" at bounding box center [287, 27] width 23 height 5
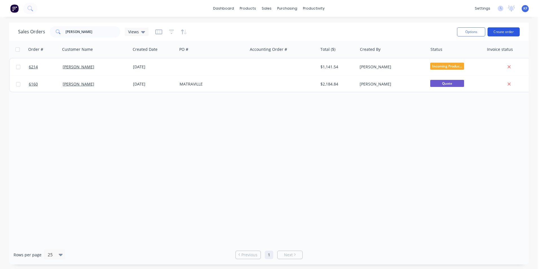
click at [504, 33] on button "Create order" at bounding box center [503, 31] width 32 height 9
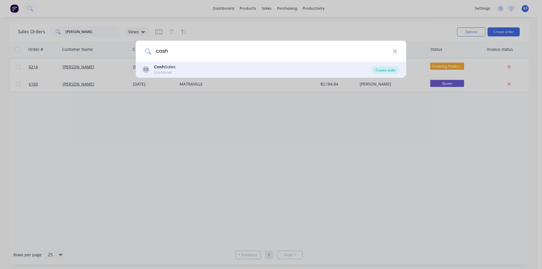
type input "cash"
click at [385, 71] on div "Create order" at bounding box center [385, 70] width 27 height 8
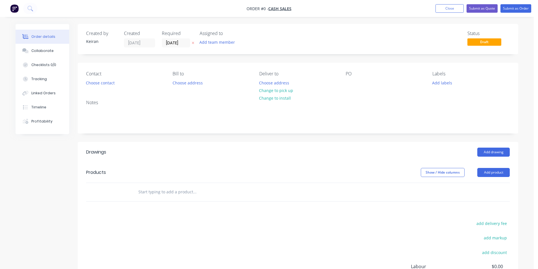
click at [200, 194] on input "text" at bounding box center [194, 191] width 113 height 11
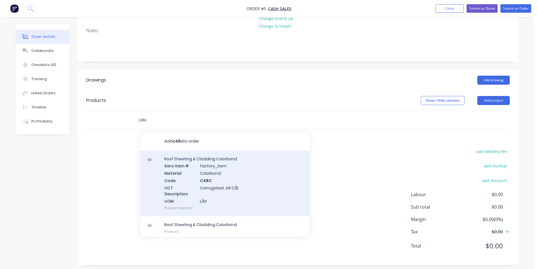
scroll to position [76, 0]
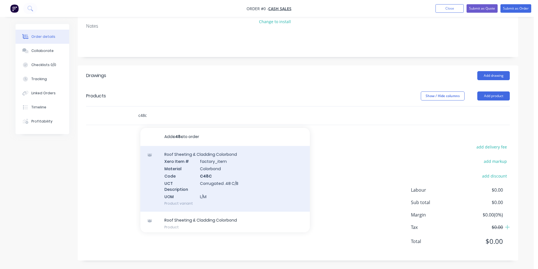
type input "c48c"
click at [249, 189] on div "Roof Sheeting & Cladding Colorbond Xero Item # factory_item Material Colorbond …" at bounding box center [224, 179] width 169 height 66
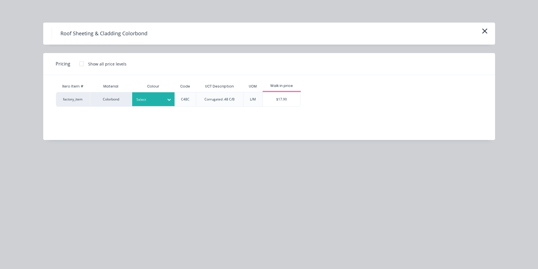
click at [170, 105] on div at bounding box center [169, 100] width 10 height 14
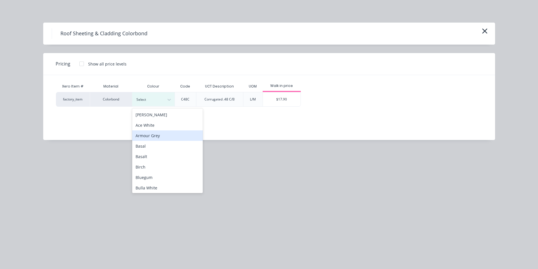
click at [161, 137] on div "Armour Grey" at bounding box center [167, 135] width 71 height 10
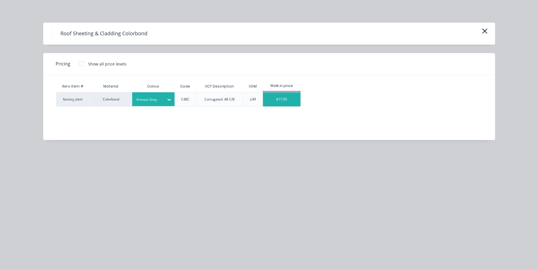
click at [269, 106] on div "$17.90" at bounding box center [282, 99] width 38 height 14
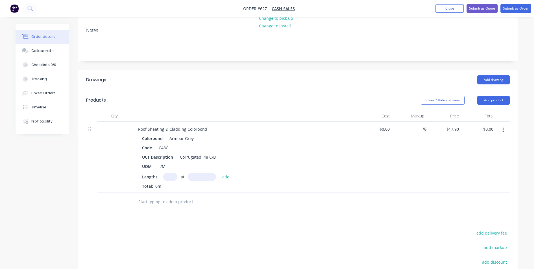
scroll to position [48, 0]
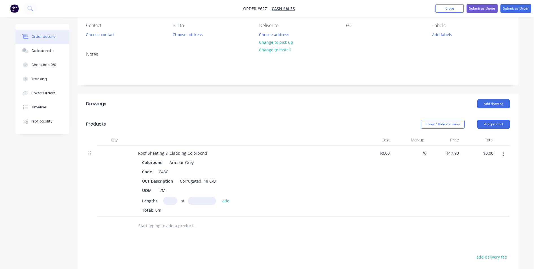
drag, startPoint x: 503, startPoint y: 156, endPoint x: 502, endPoint y: 160, distance: 4.6
click at [503, 156] on icon "button" at bounding box center [502, 154] width 1 height 5
click at [483, 201] on div "Delete" at bounding box center [482, 203] width 43 height 8
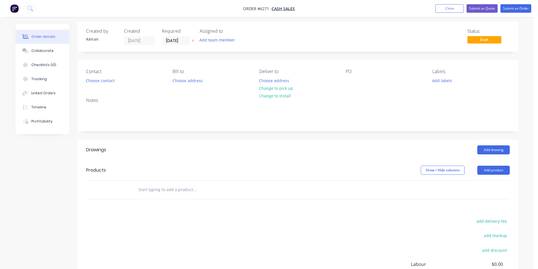
scroll to position [0, 0]
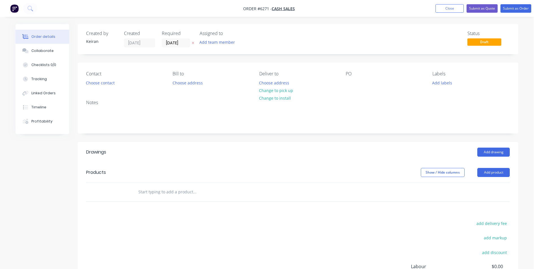
click at [197, 186] on div at bounding box center [232, 192] width 203 height 18
click at [194, 190] on input "text" at bounding box center [194, 191] width 113 height 11
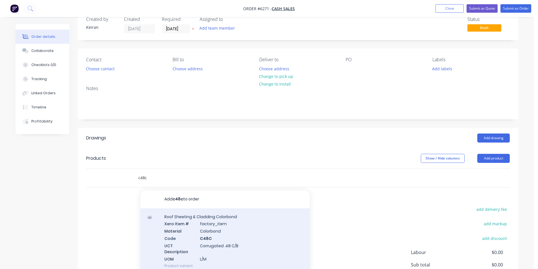
scroll to position [28, 0]
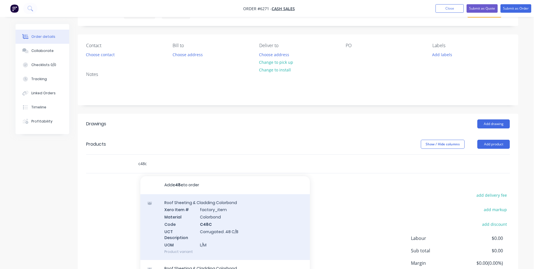
type input "c48c"
click at [223, 210] on div "Roof Sheeting & Cladding Colorbond Xero Item # factory_item Material Colorbond …" at bounding box center [224, 227] width 169 height 66
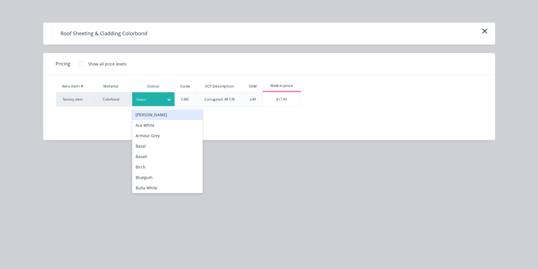
click at [162, 104] on div "Select" at bounding box center [153, 99] width 42 height 14
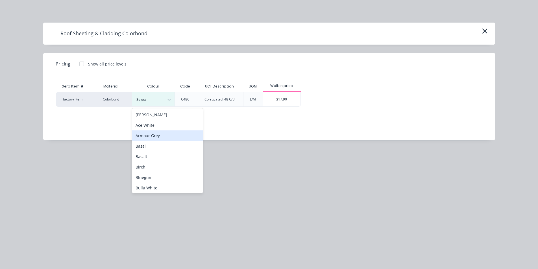
click at [162, 135] on div "Armour Grey" at bounding box center [167, 135] width 71 height 10
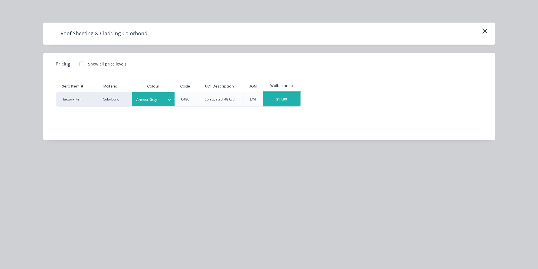
click at [286, 93] on div "$17.90" at bounding box center [282, 99] width 38 height 14
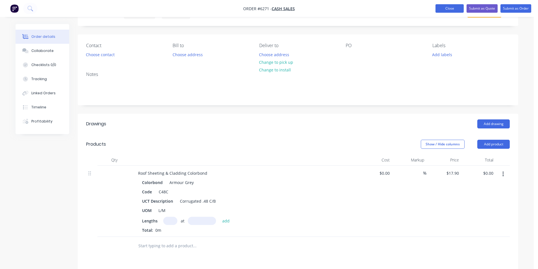
click at [455, 9] on button "Close" at bounding box center [449, 8] width 28 height 8
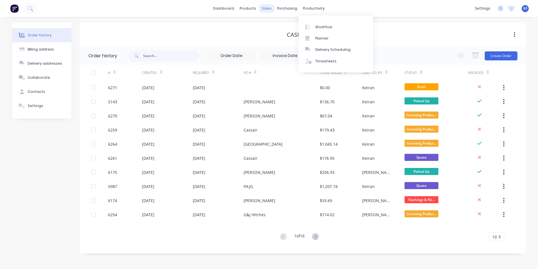
click at [264, 10] on div "sales" at bounding box center [267, 8] width 16 height 8
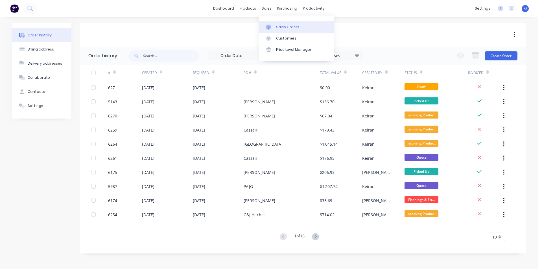
click at [282, 25] on div "Sales Orders" at bounding box center [287, 27] width 23 height 5
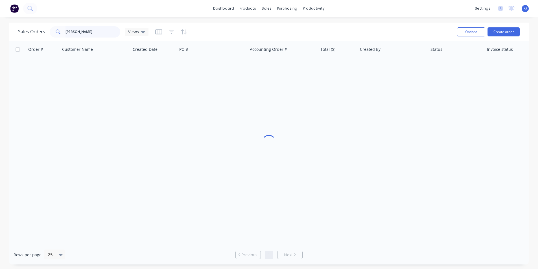
click at [55, 31] on div "[PERSON_NAME]" at bounding box center [85, 31] width 71 height 11
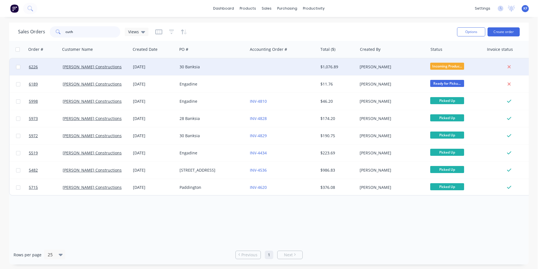
type input "cuth"
click at [222, 71] on div "30 Banksia" at bounding box center [212, 66] width 70 height 17
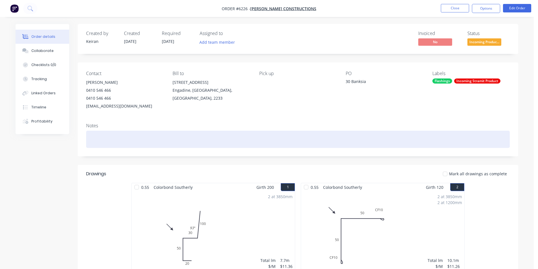
drag, startPoint x: 455, startPoint y: 7, endPoint x: 339, endPoint y: 146, distance: 180.5
